Goal: Task Accomplishment & Management: Use online tool/utility

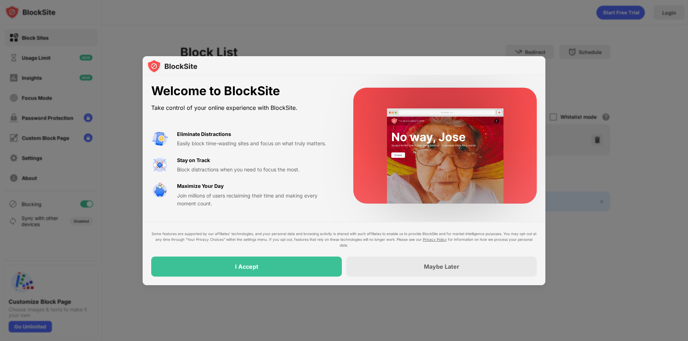
click at [343, 49] on div at bounding box center [344, 170] width 688 height 341
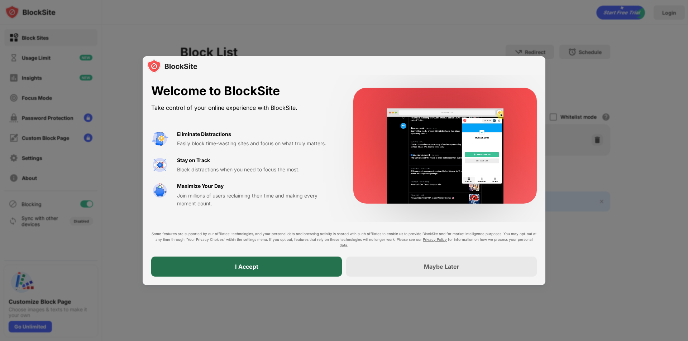
click at [246, 265] on div "I Accept" at bounding box center [246, 266] width 23 height 7
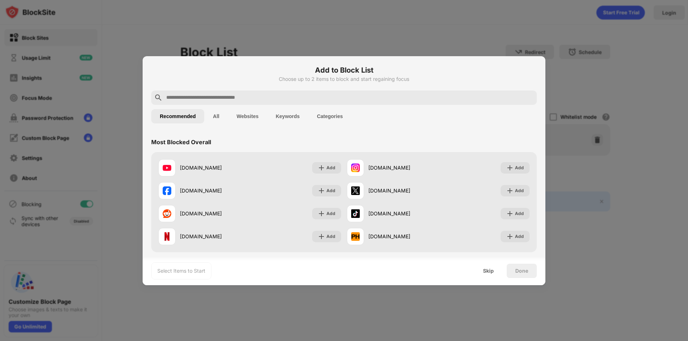
click at [219, 96] on input "text" at bounding box center [349, 97] width 368 height 9
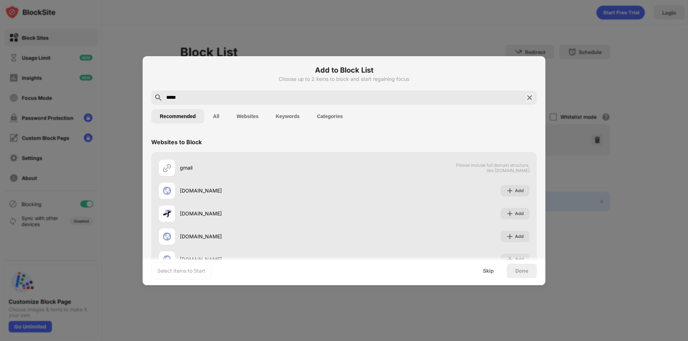
type input "*****"
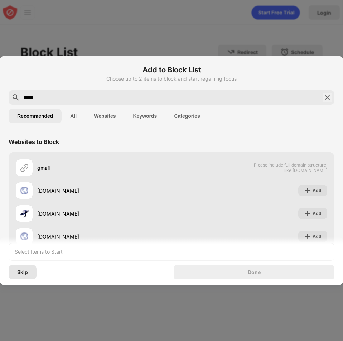
click at [23, 266] on div "Skip" at bounding box center [23, 272] width 28 height 14
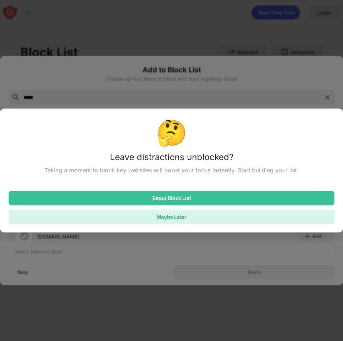
click at [163, 219] on div "Maybe Later" at bounding box center [172, 217] width 30 height 6
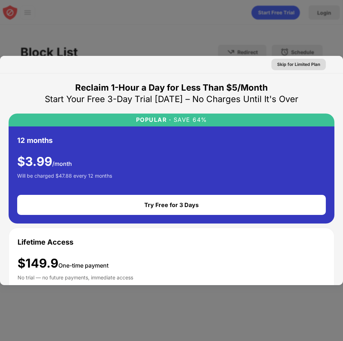
click at [285, 64] on div "Skip for Limited Plan" at bounding box center [298, 64] width 43 height 7
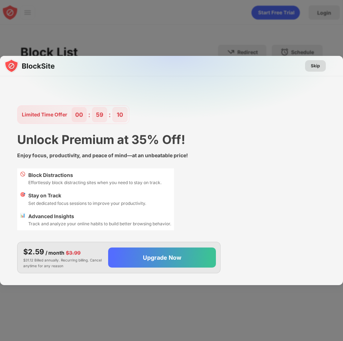
click at [314, 66] on div "Skip" at bounding box center [315, 65] width 9 height 7
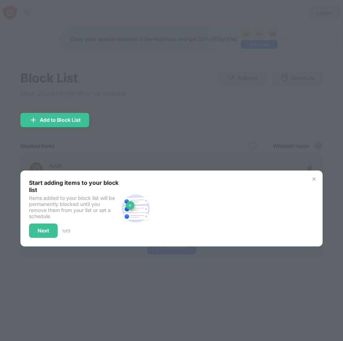
click at [101, 266] on div at bounding box center [171, 170] width 343 height 341
click at [314, 181] on img at bounding box center [314, 179] width 6 height 6
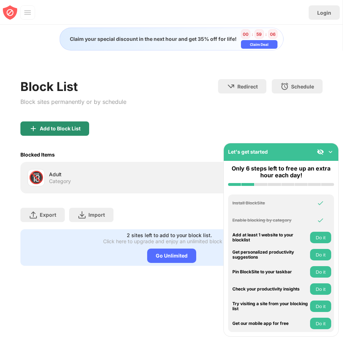
click at [66, 128] on div "Add to Block List" at bounding box center [60, 129] width 41 height 6
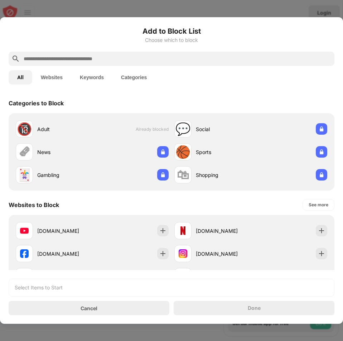
click at [63, 62] on input "text" at bounding box center [177, 58] width 309 height 9
click at [72, 62] on input "text" at bounding box center [177, 58] width 309 height 9
paste input "**********"
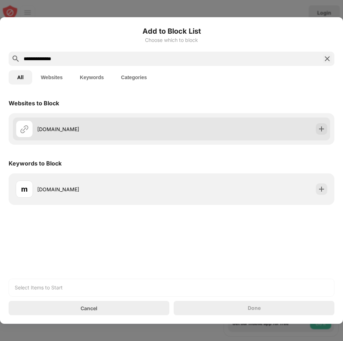
type input "**********"
click at [68, 130] on div "[DOMAIN_NAME]" at bounding box center [104, 129] width 134 height 8
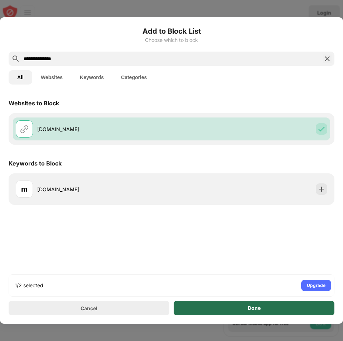
click at [228, 304] on div "Done" at bounding box center [254, 308] width 161 height 14
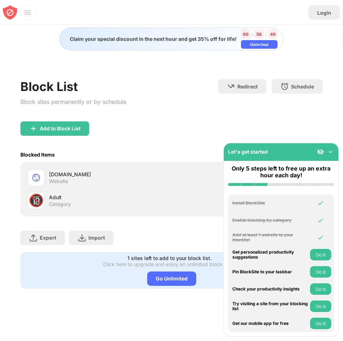
click at [109, 198] on div "Adult" at bounding box center [110, 197] width 123 height 8
click at [51, 204] on div "Category" at bounding box center [60, 204] width 22 height 6
click at [39, 205] on div "🔞" at bounding box center [36, 200] width 15 height 15
click at [84, 208] on div "🔞 Adult Category" at bounding box center [100, 200] width 144 height 17
